Goal: Task Accomplishment & Management: Manage account settings

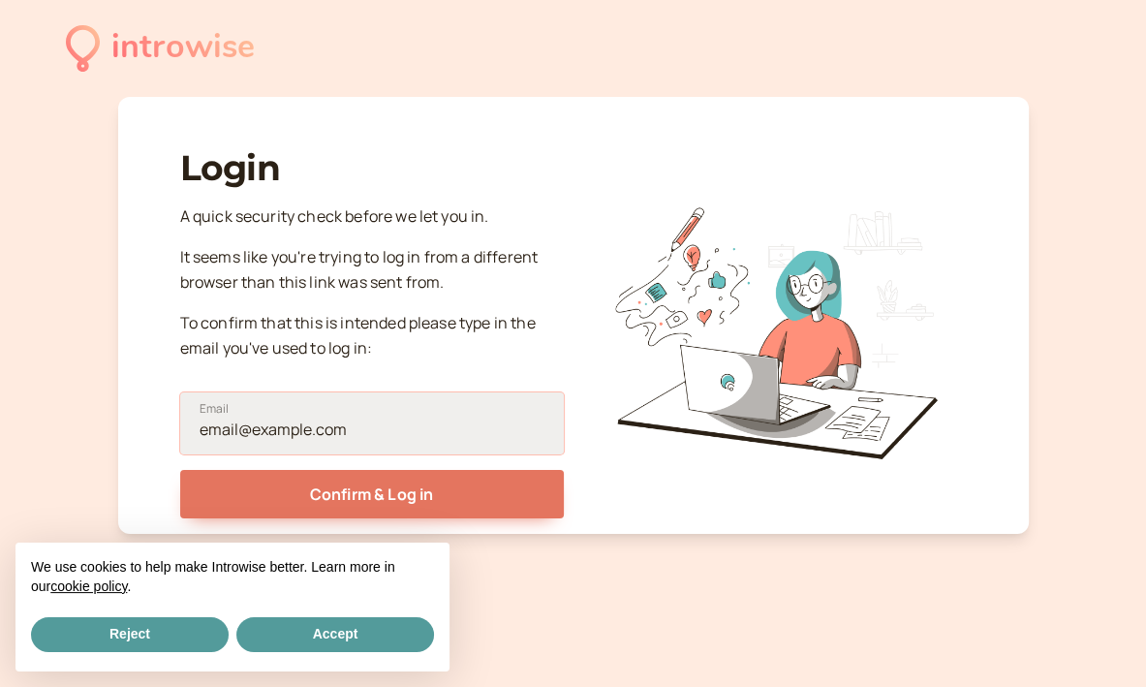
click at [359, 422] on input "Email" at bounding box center [372, 423] width 384 height 62
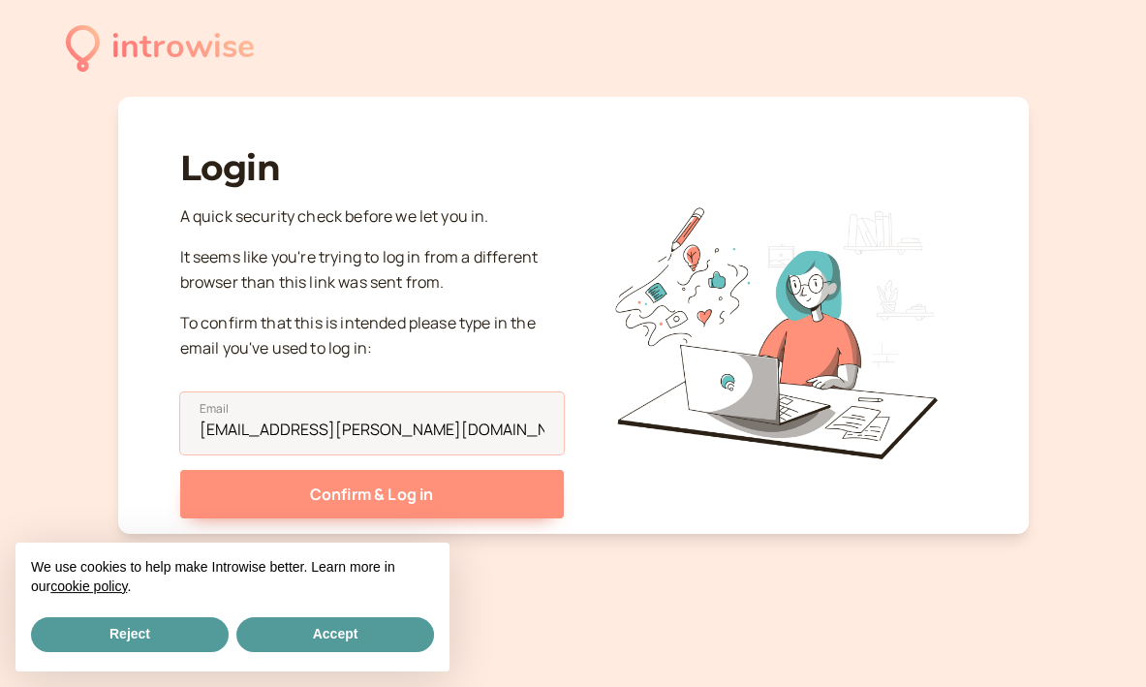
type input "[EMAIL_ADDRESS][PERSON_NAME][DOMAIN_NAME]"
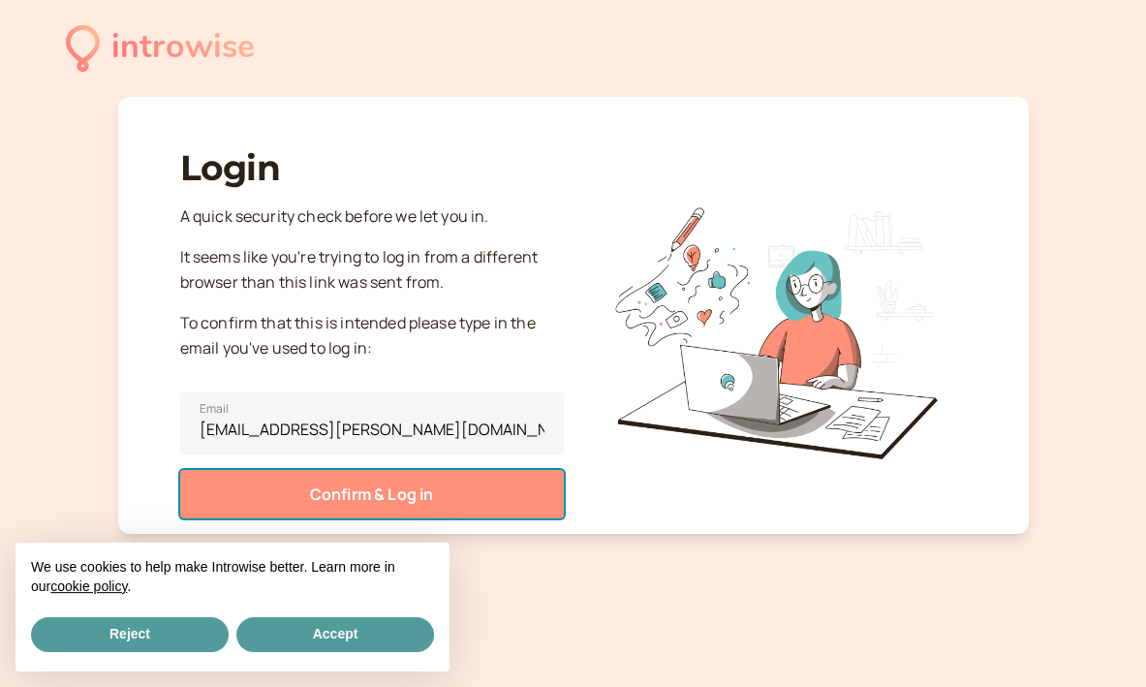
click at [367, 484] on button "Confirm & Log in" at bounding box center [372, 494] width 384 height 48
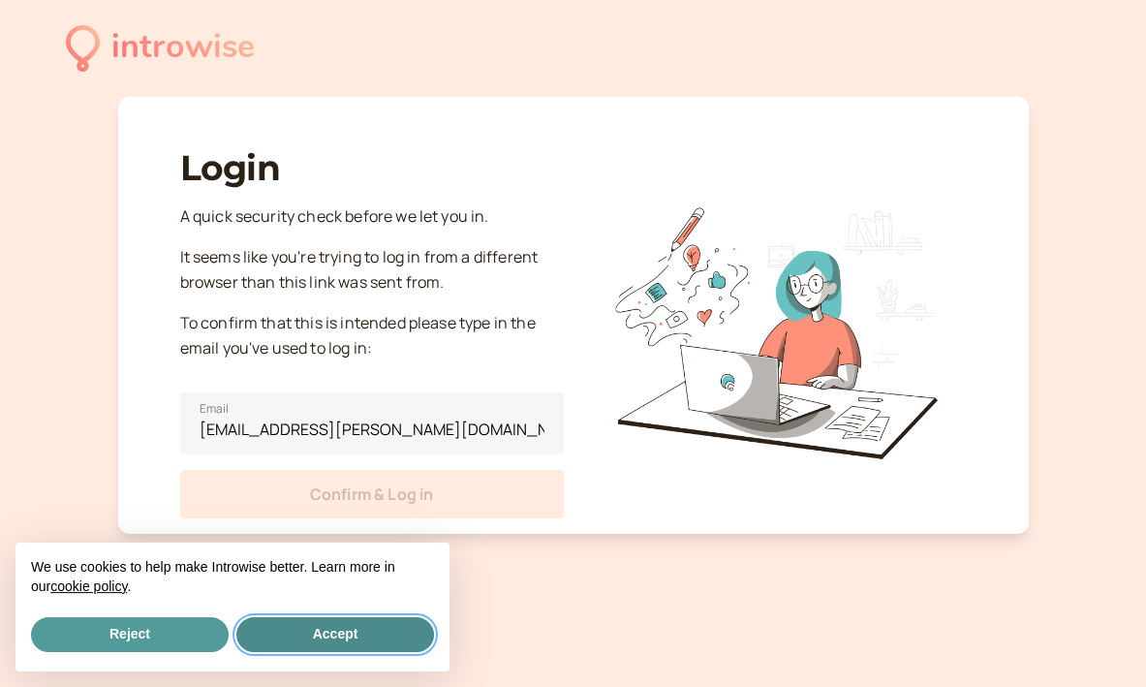
click at [369, 628] on button "Accept" at bounding box center [335, 634] width 198 height 35
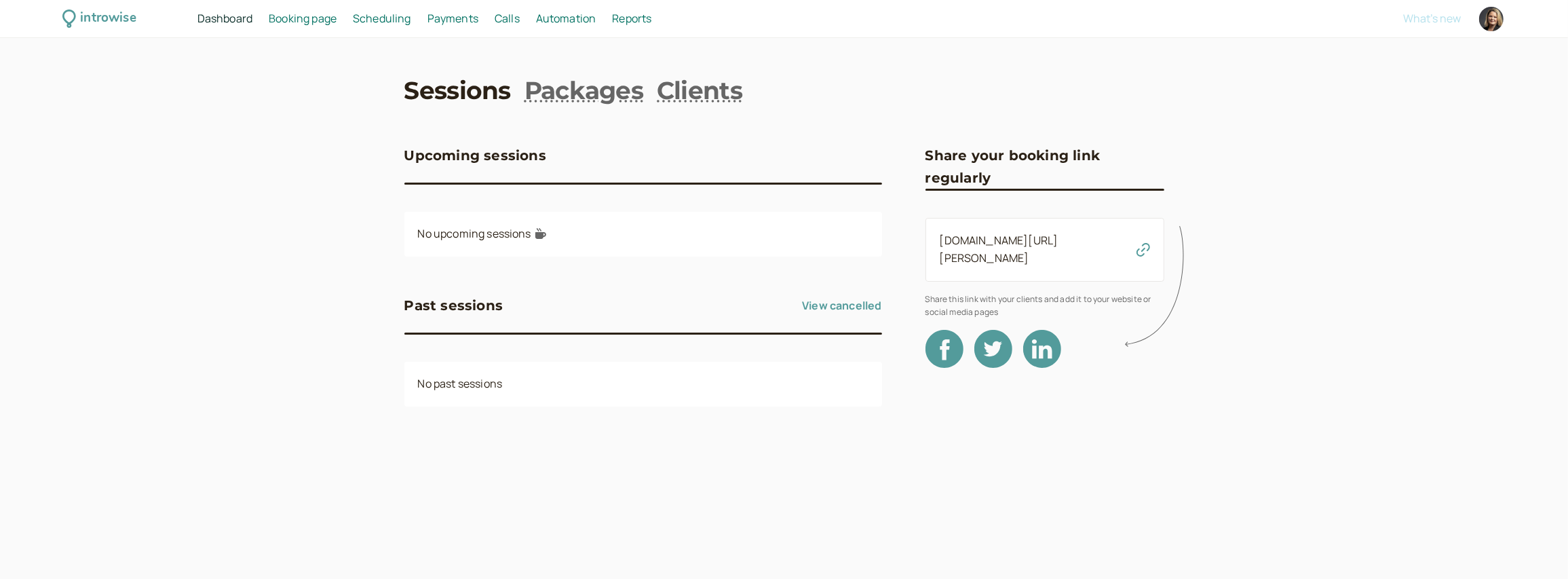
click at [802, 15] on div at bounding box center [1491, 19] width 25 height 25
select select "Europe/[GEOGRAPHIC_DATA]"
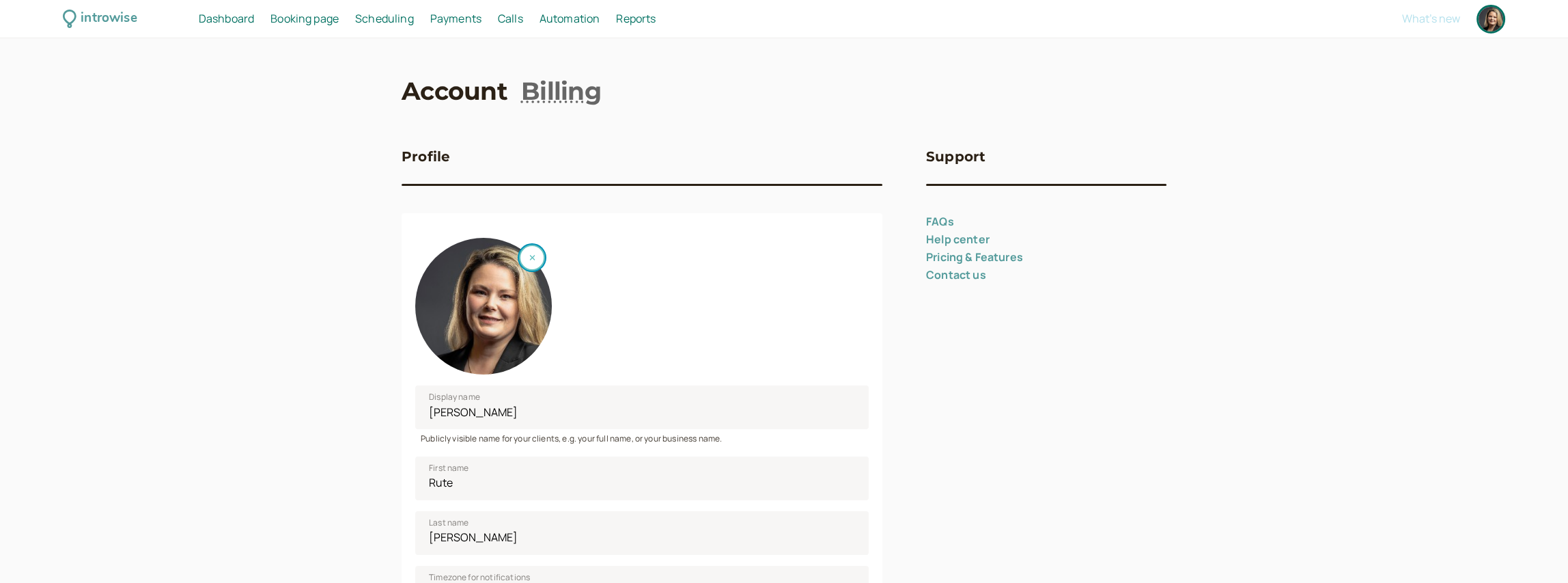
click at [533, 252] on button "button" at bounding box center [531, 257] width 26 height 26
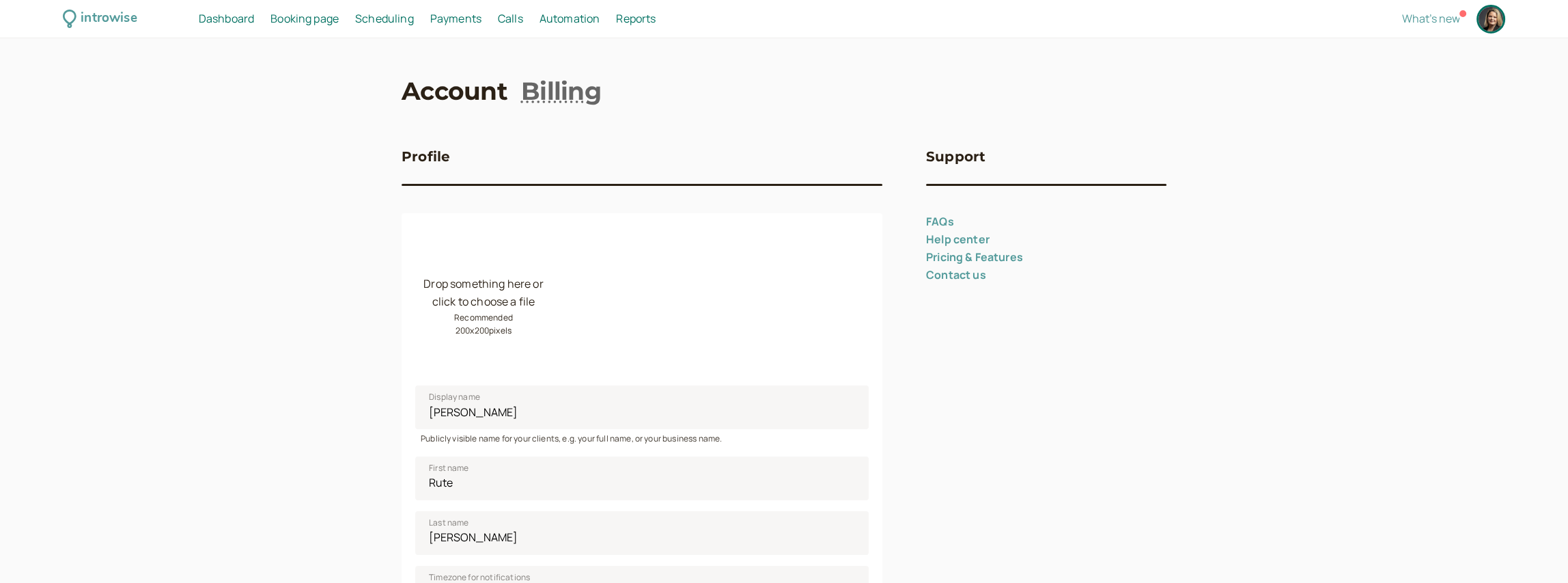
click at [478, 313] on small "Recommended 200 x 200 pixels" at bounding box center [483, 324] width 58 height 27
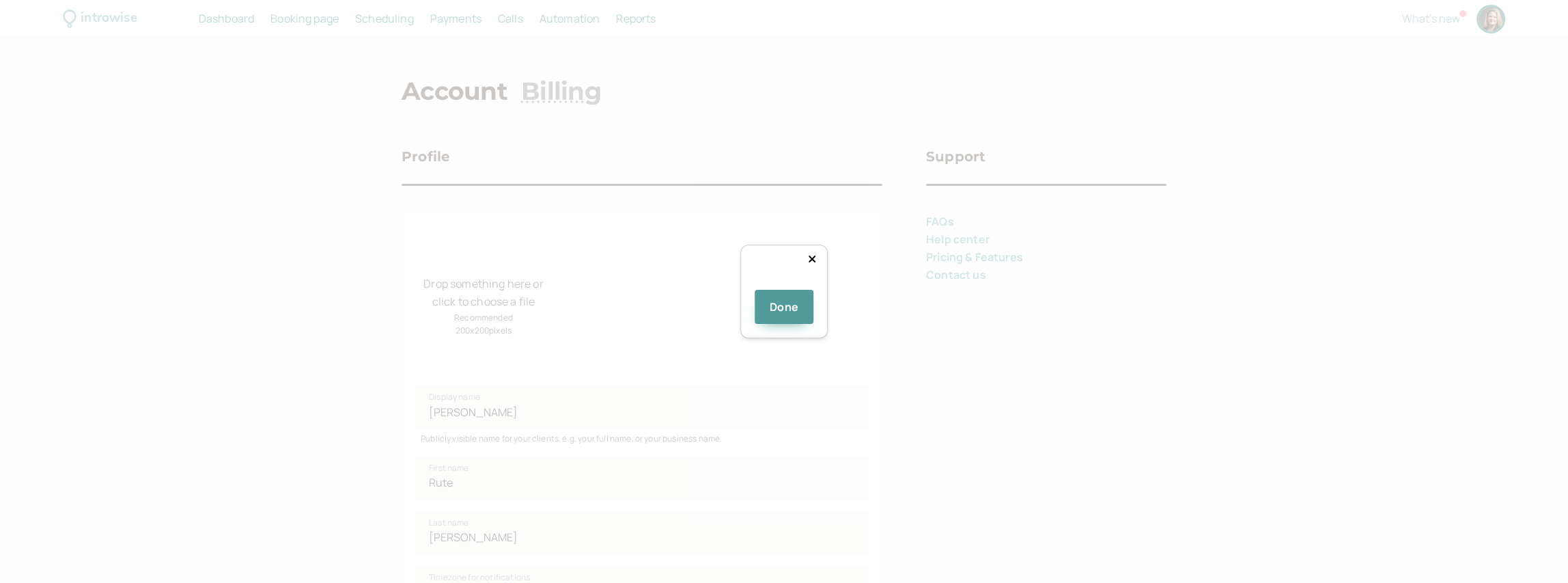
click at [807, 304] on div at bounding box center [967, 391] width 173 height 173
drag, startPoint x: 852, startPoint y: 199, endPoint x: 770, endPoint y: 275, distance: 111.8
click at [784, 285] on div at bounding box center [784, 285] width 0 height 0
click at [807, 351] on div at bounding box center [977, 388] width 75 height 75
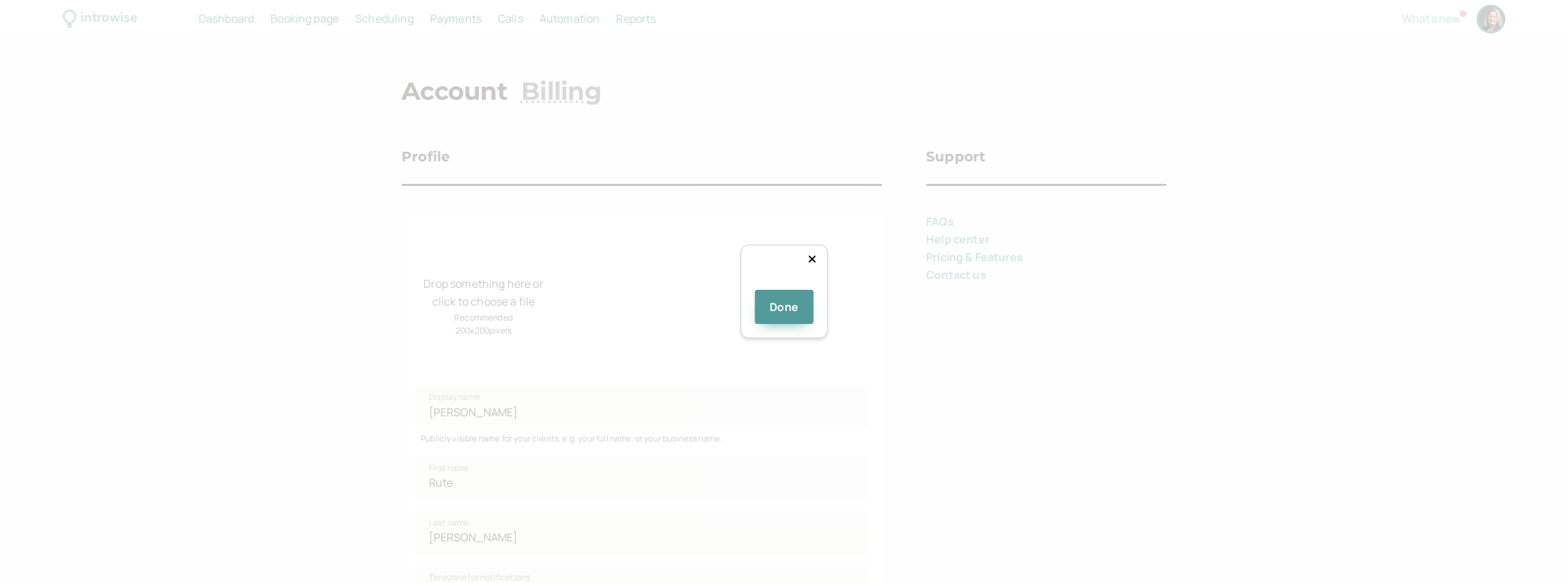
click at [807, 374] on div at bounding box center [961, 374] width 0 height 0
click at [807, 355] on div at bounding box center [972, 380] width 51 height 51
click at [784, 285] on img at bounding box center [784, 285] width 0 height 0
click at [807, 395] on div at bounding box center [987, 395] width 0 height 0
click at [784, 285] on div at bounding box center [784, 285] width 0 height 0
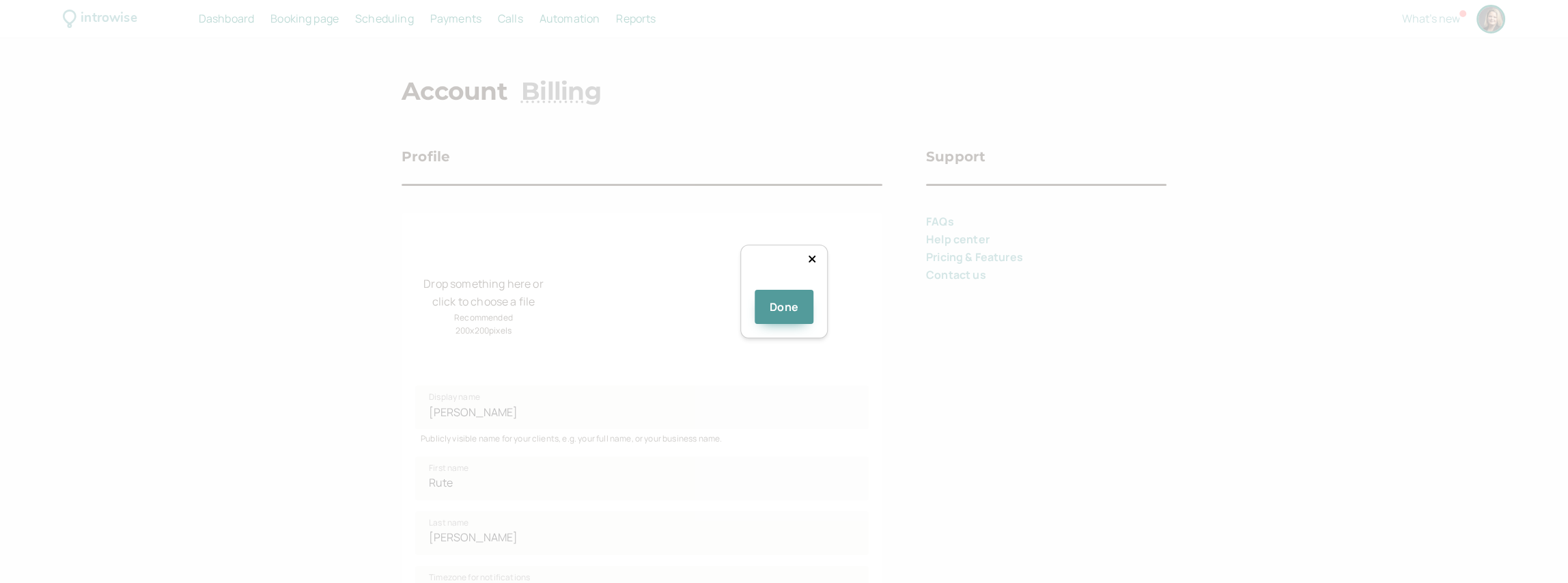
click at [807, 366] on div at bounding box center [973, 377] width 23 height 23
click at [797, 324] on button "Done" at bounding box center [784, 307] width 58 height 34
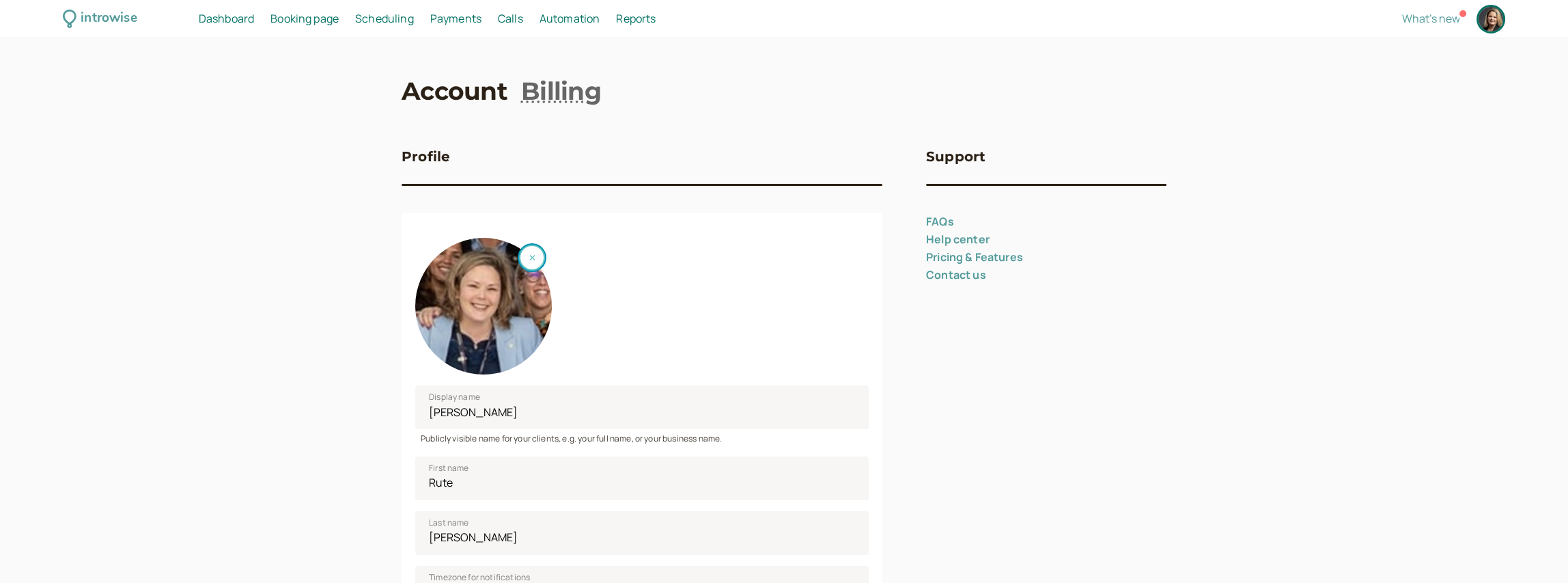
click at [536, 253] on button "button" at bounding box center [531, 257] width 26 height 26
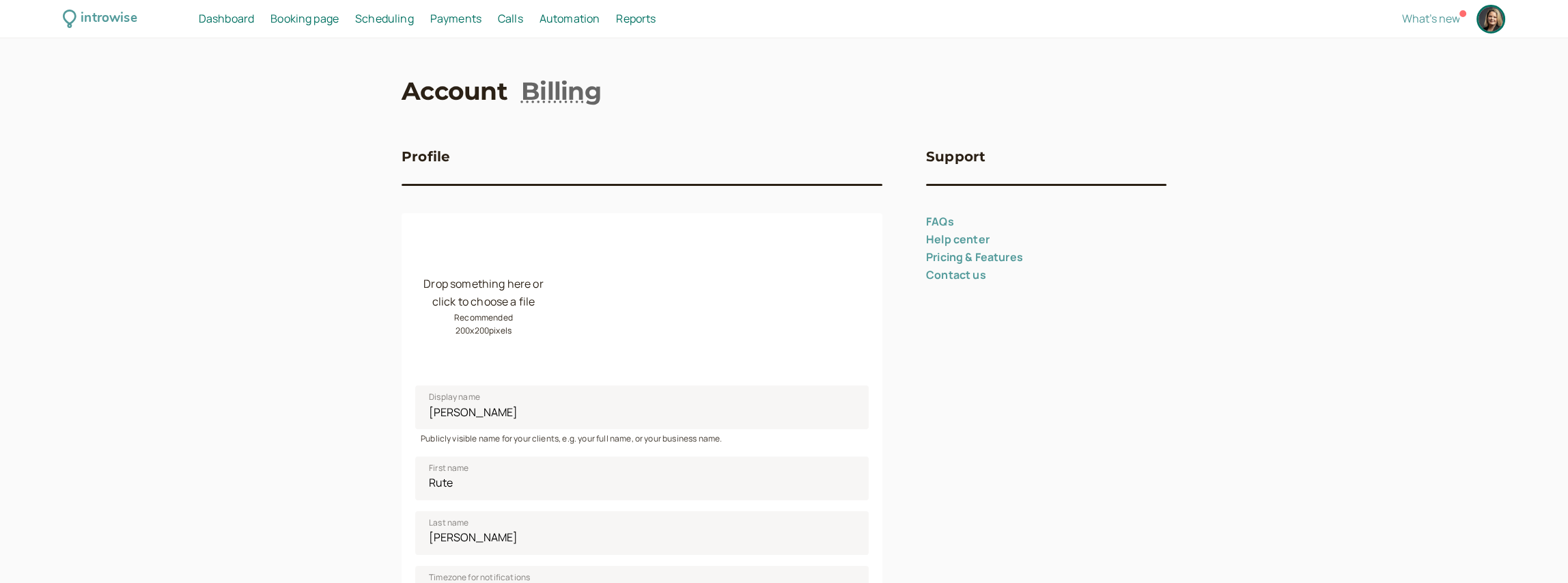
click at [492, 304] on div "Drop something here or click to choose a file Recommended 200 x 200 pixels" at bounding box center [483, 306] width 137 height 137
click at [381, 21] on span "Scheduling" at bounding box center [384, 18] width 58 height 15
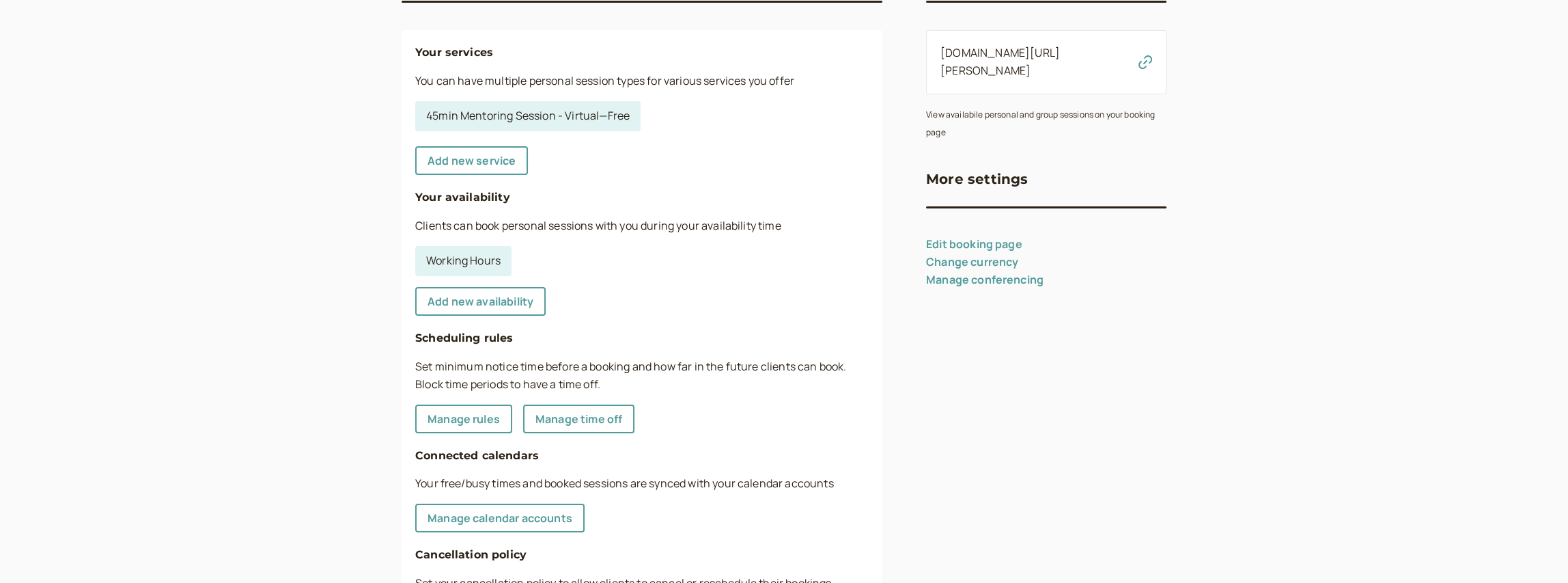
scroll to position [9, 0]
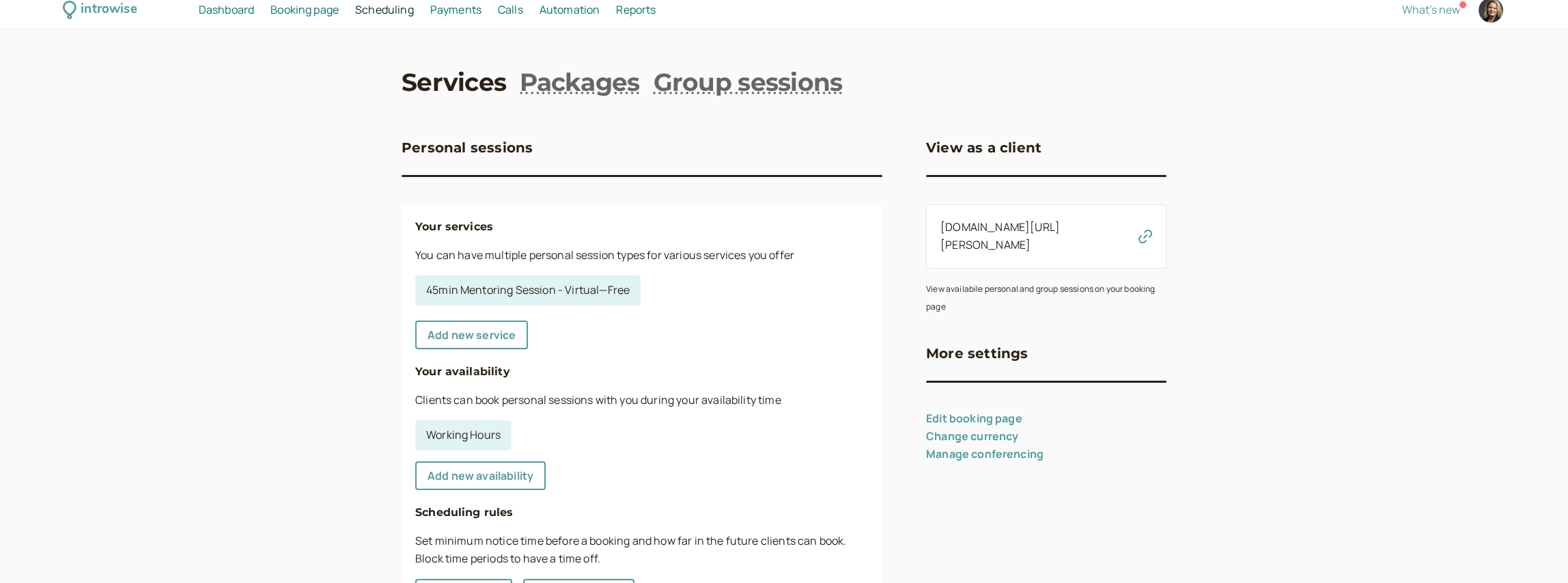
click at [209, 15] on span "Dashboard" at bounding box center [226, 9] width 55 height 15
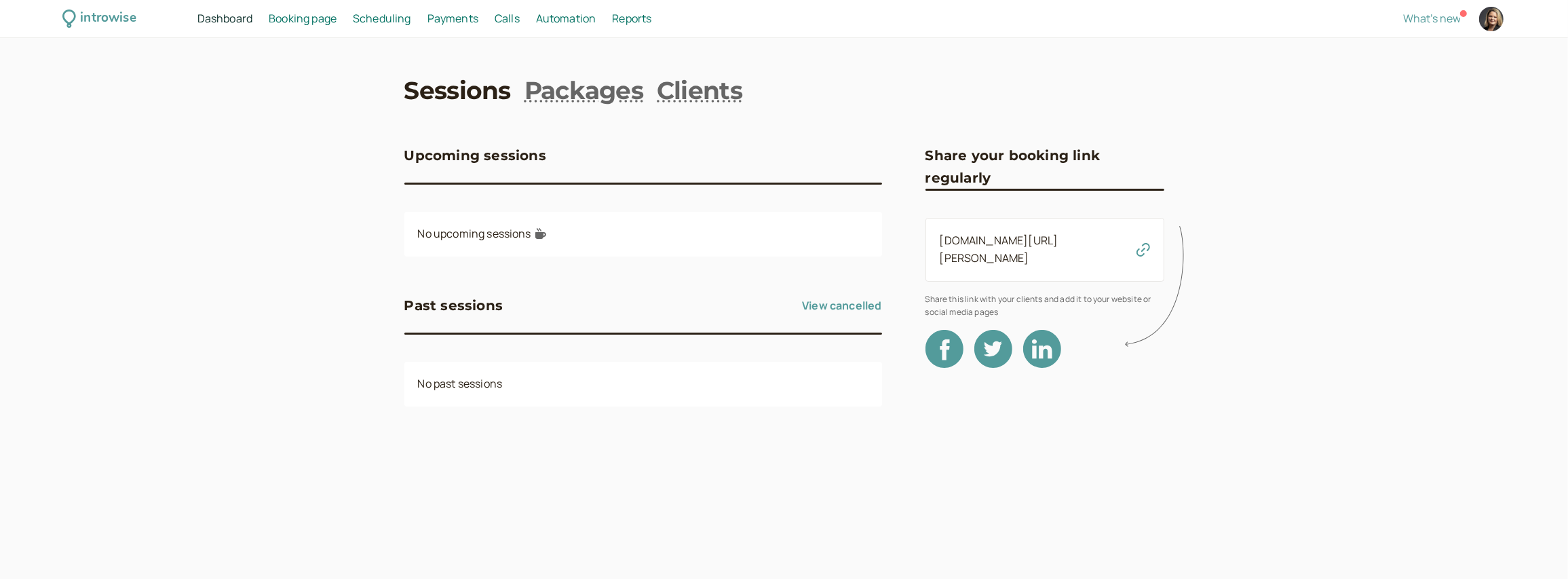
click at [79, 18] on div "introwise" at bounding box center [99, 19] width 74 height 21
click at [80, 18] on div "introwise" at bounding box center [107, 19] width 55 height 21
